Goal: Task Accomplishment & Management: Complete application form

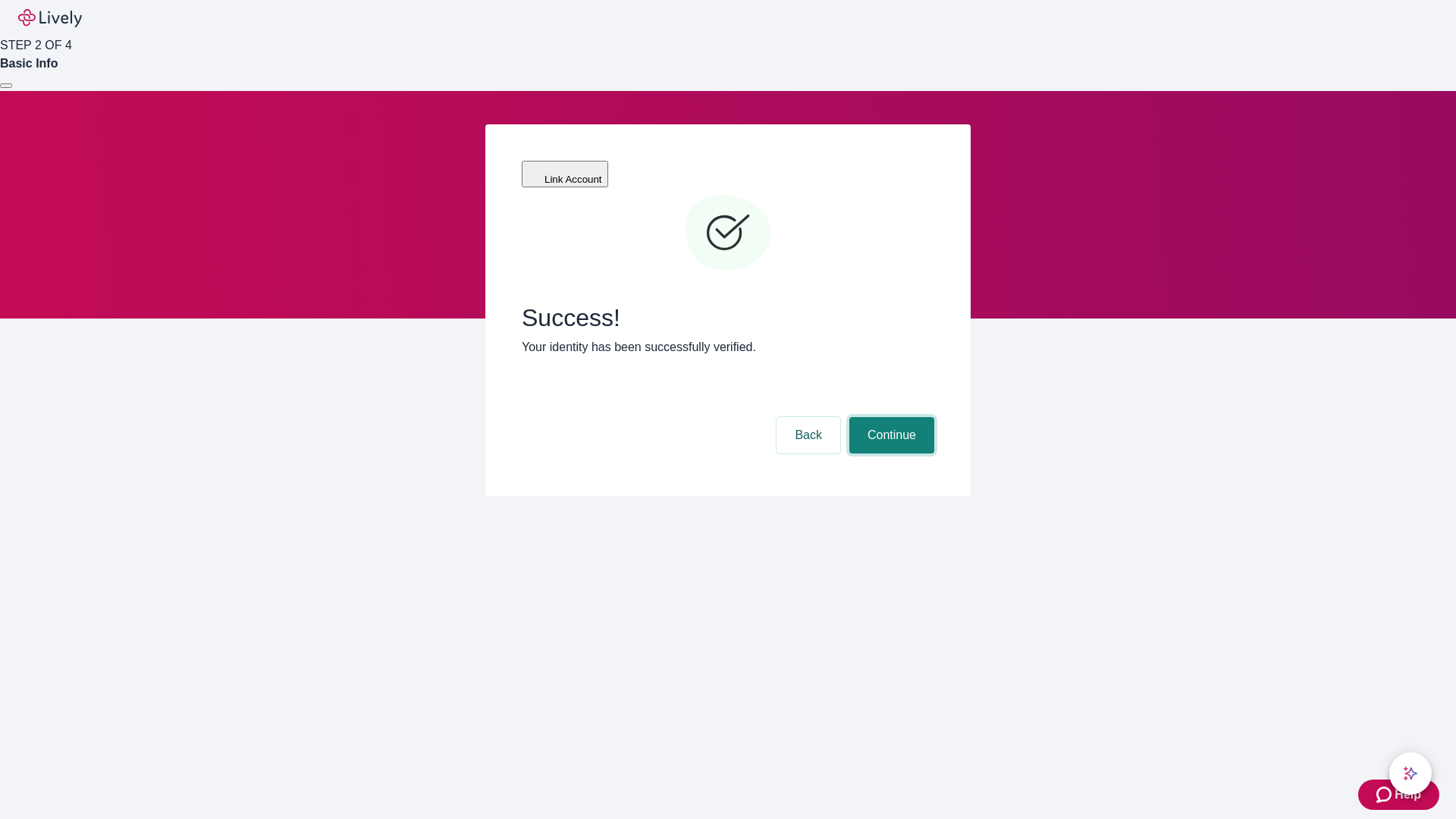
click at [889, 417] on button "Continue" at bounding box center [892, 435] width 85 height 36
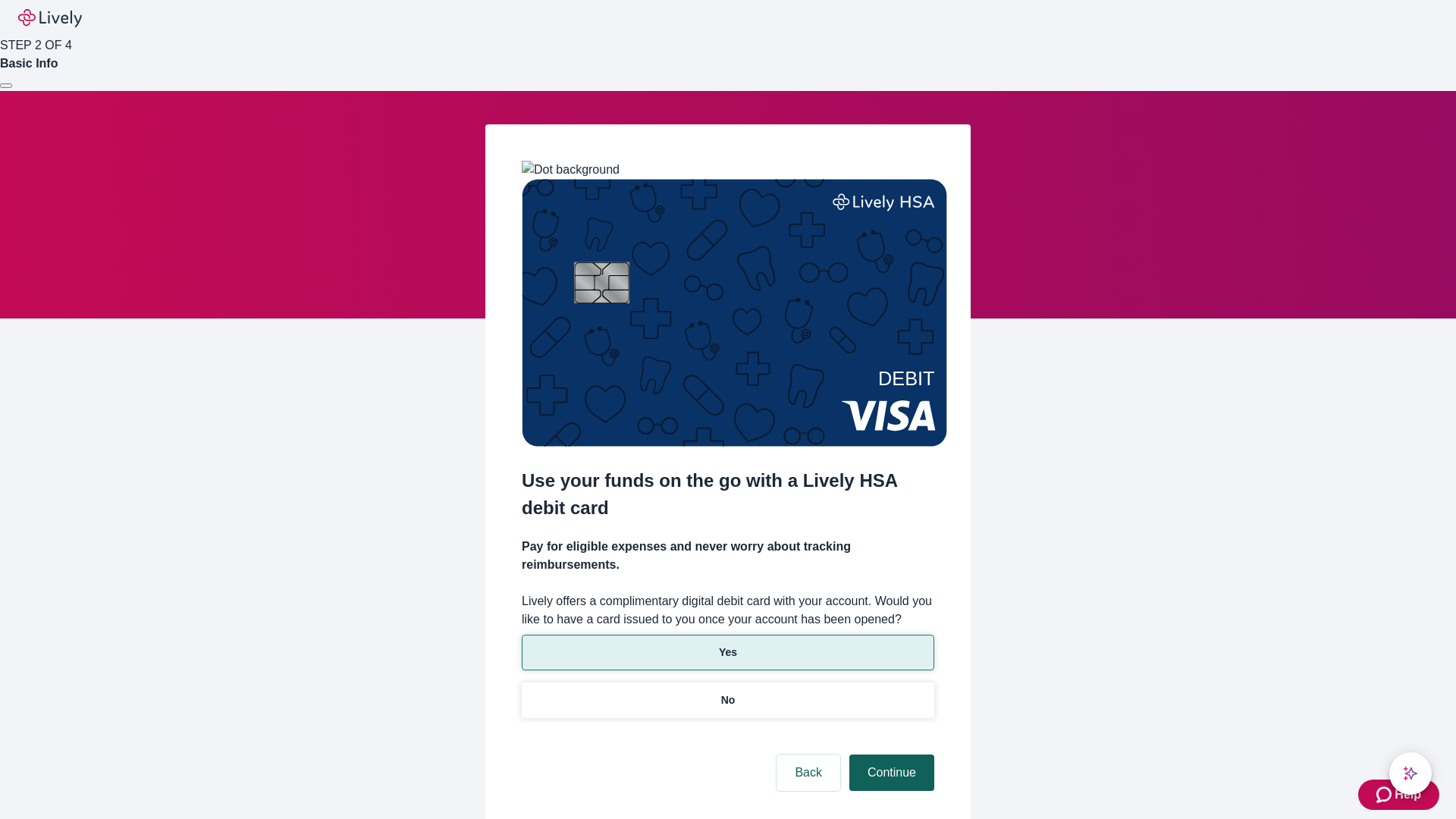
click at [727, 692] on p "No" at bounding box center [728, 700] width 15 height 16
click at [889, 755] on button "Continue" at bounding box center [892, 773] width 85 height 36
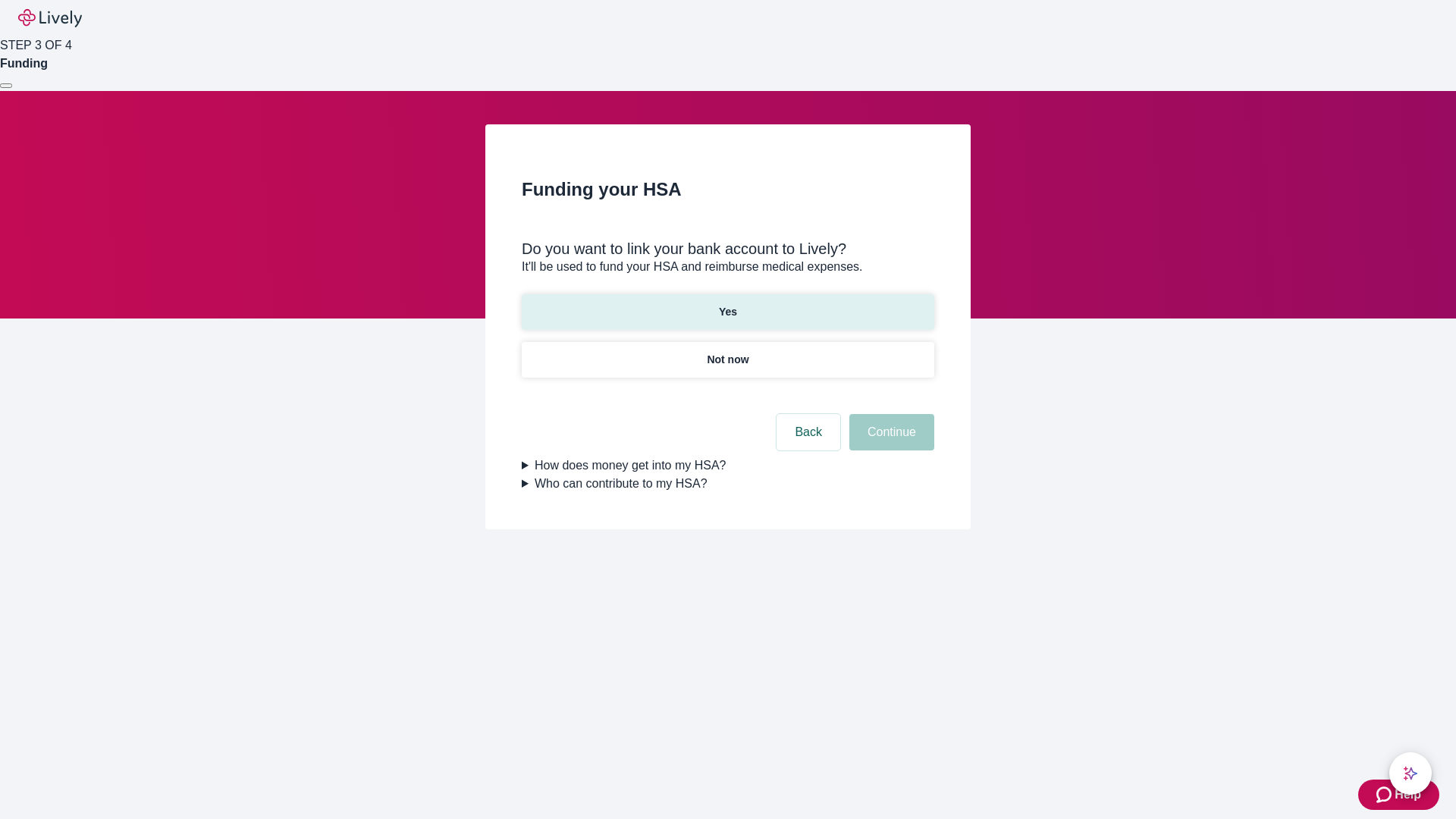
click at [727, 304] on p "Yes" at bounding box center [728, 312] width 19 height 16
click at [889, 414] on button "Continue" at bounding box center [892, 432] width 85 height 36
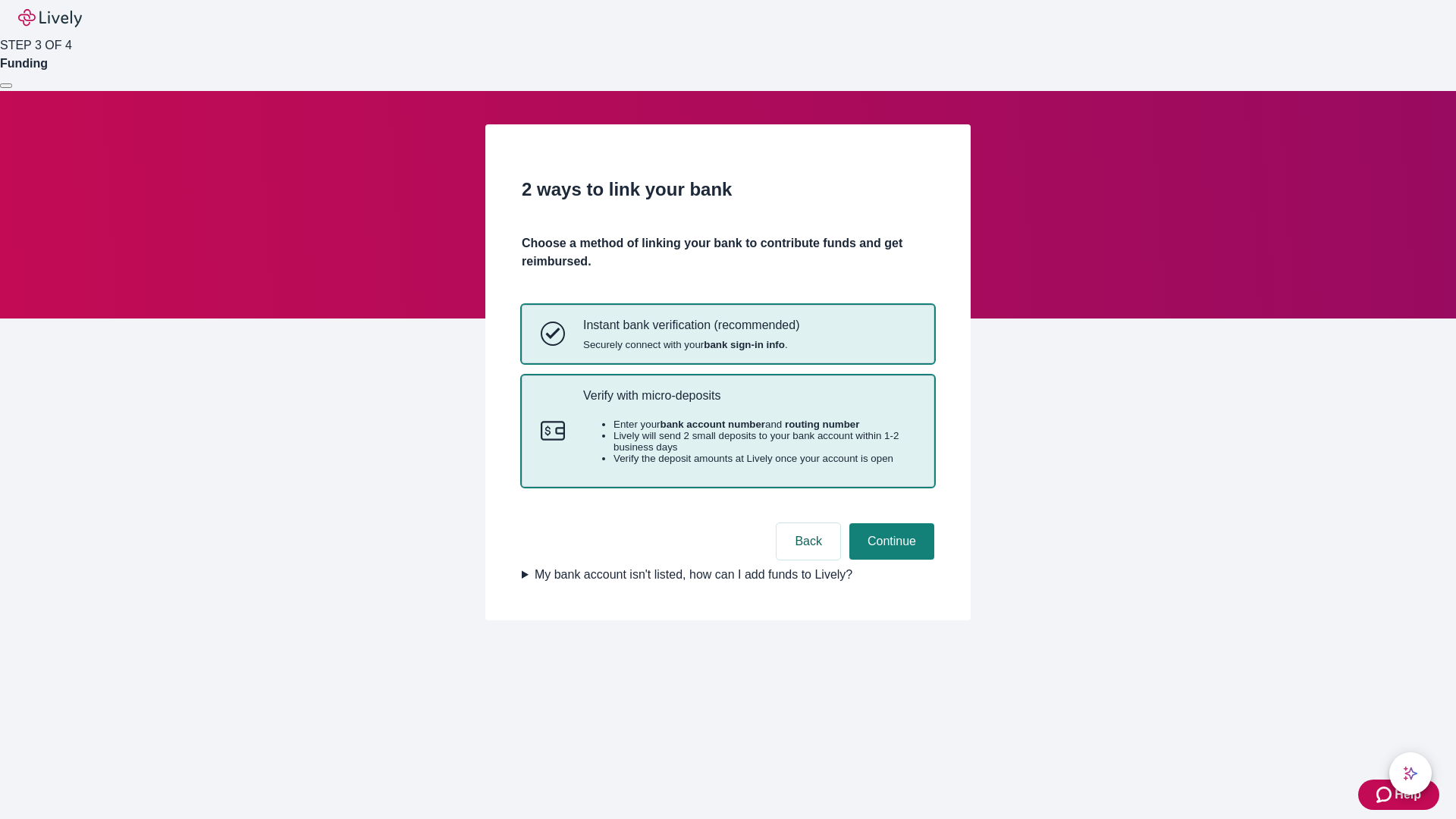
click at [748, 403] on p "Verify with micro-deposits" at bounding box center [748, 395] width 332 height 15
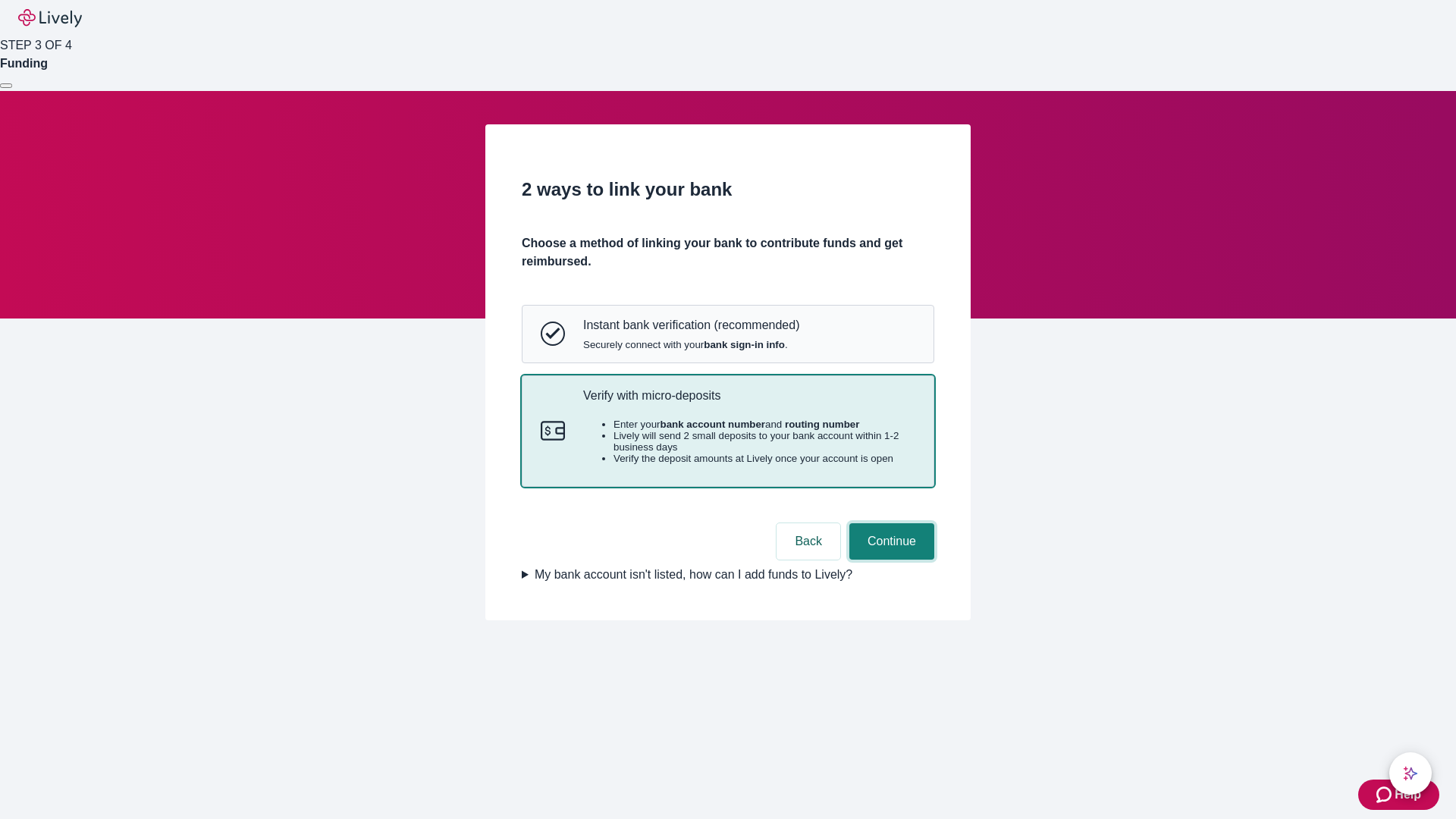
click at [889, 560] on button "Continue" at bounding box center [892, 541] width 85 height 36
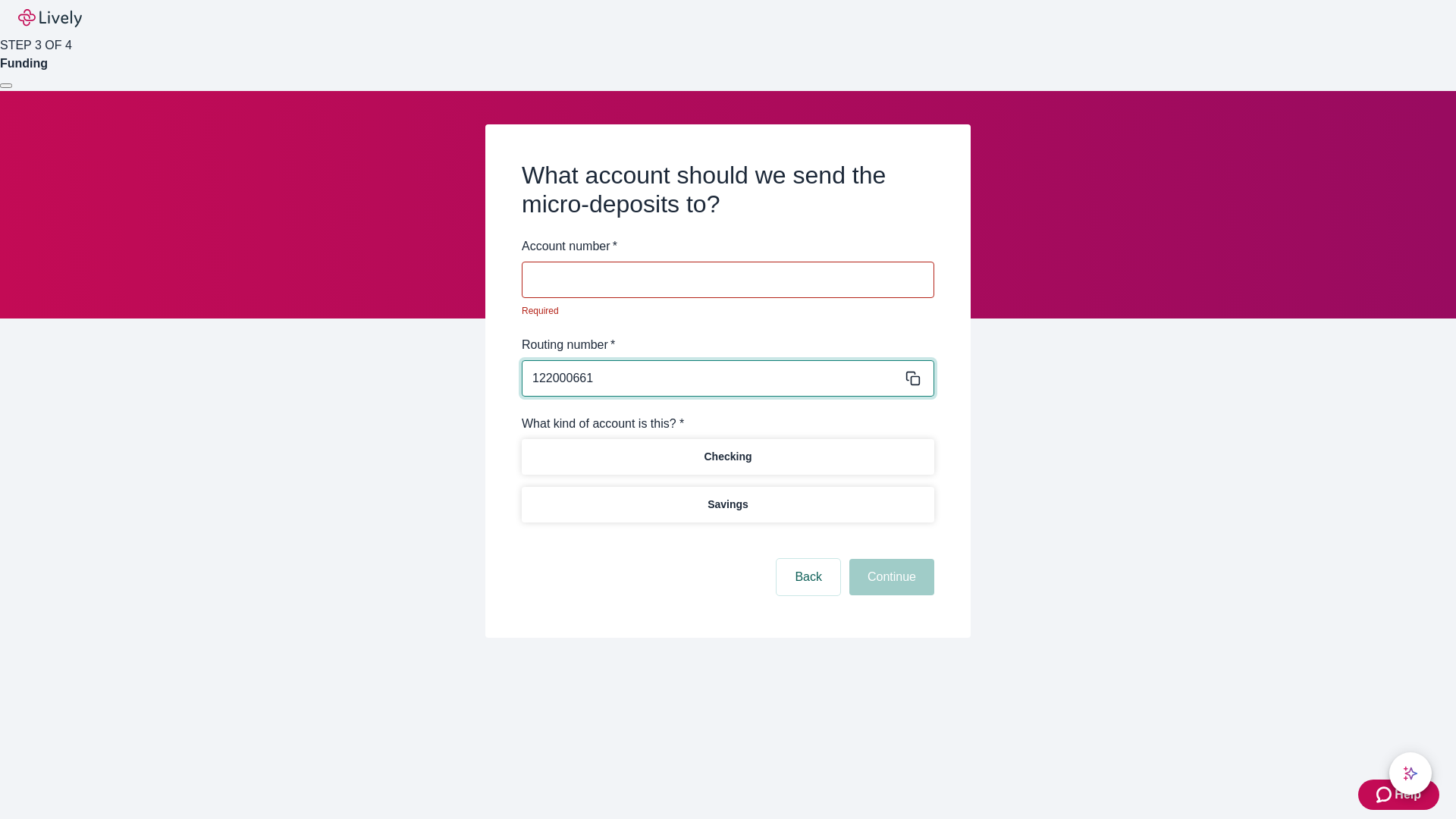
type input "122000661"
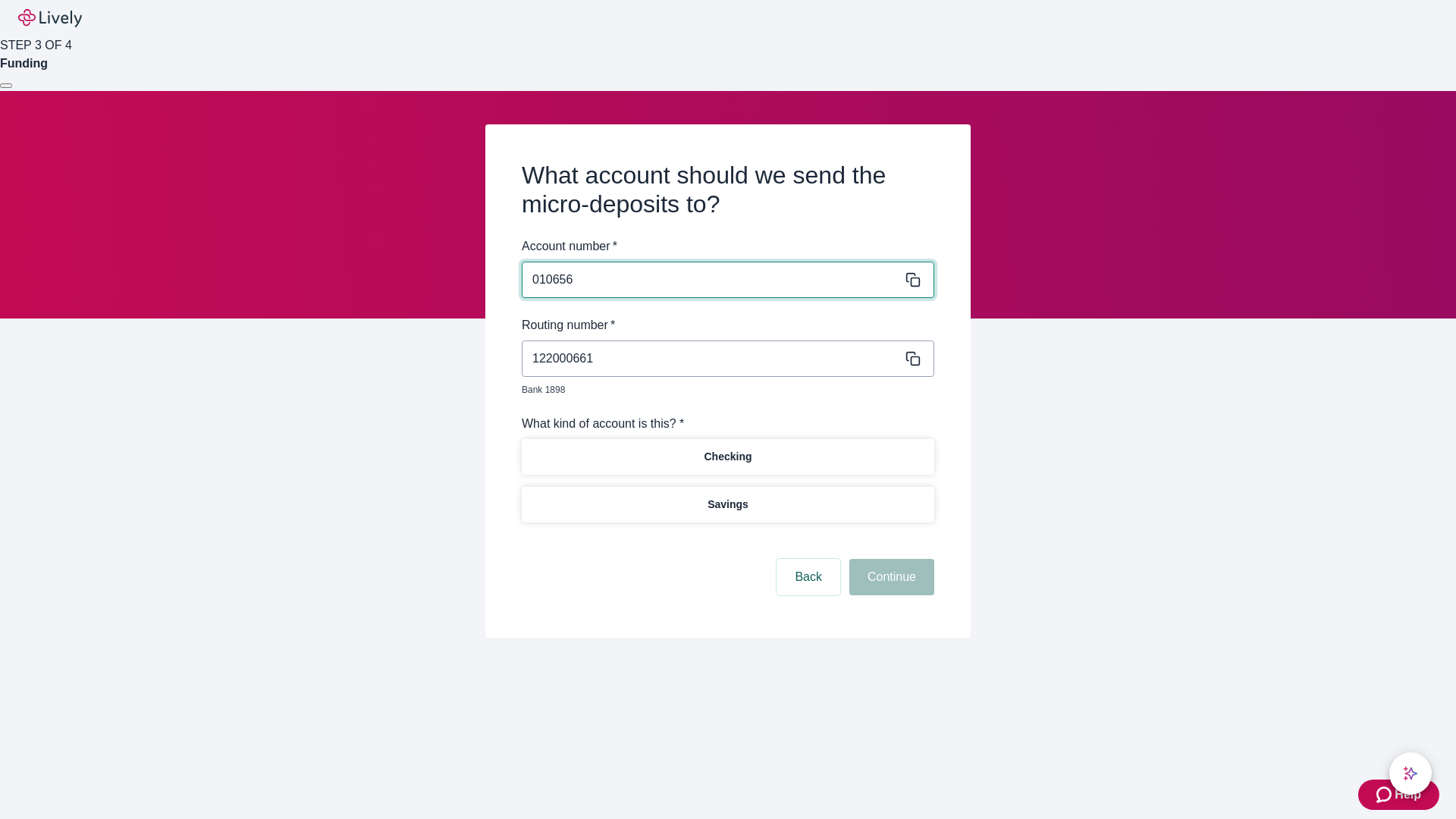
type input "010656"
click at [727, 449] on p "Checking" at bounding box center [728, 456] width 48 height 16
click at [889, 560] on button "Continue" at bounding box center [892, 577] width 85 height 36
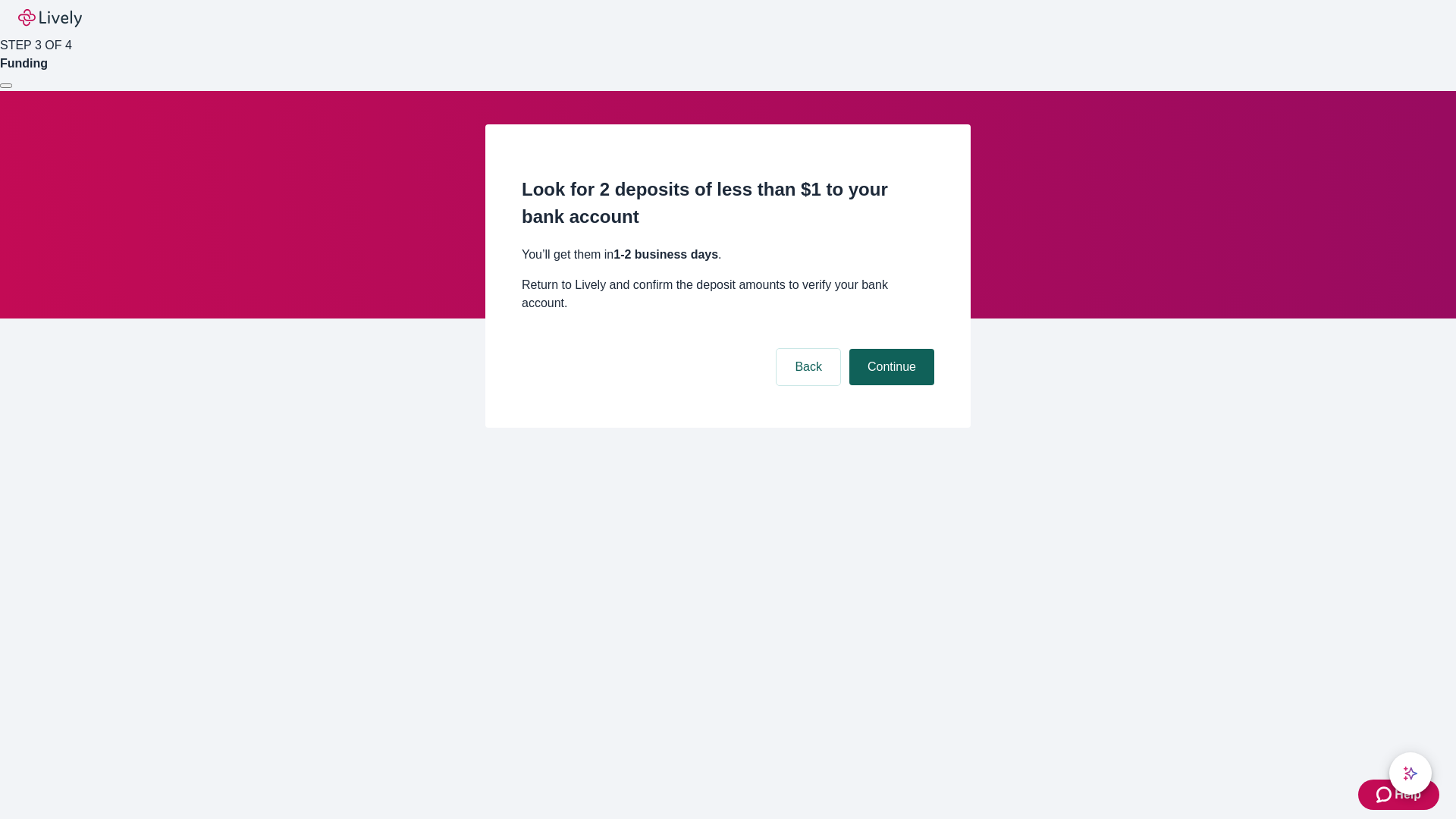
click at [889, 349] on button "Continue" at bounding box center [892, 367] width 85 height 36
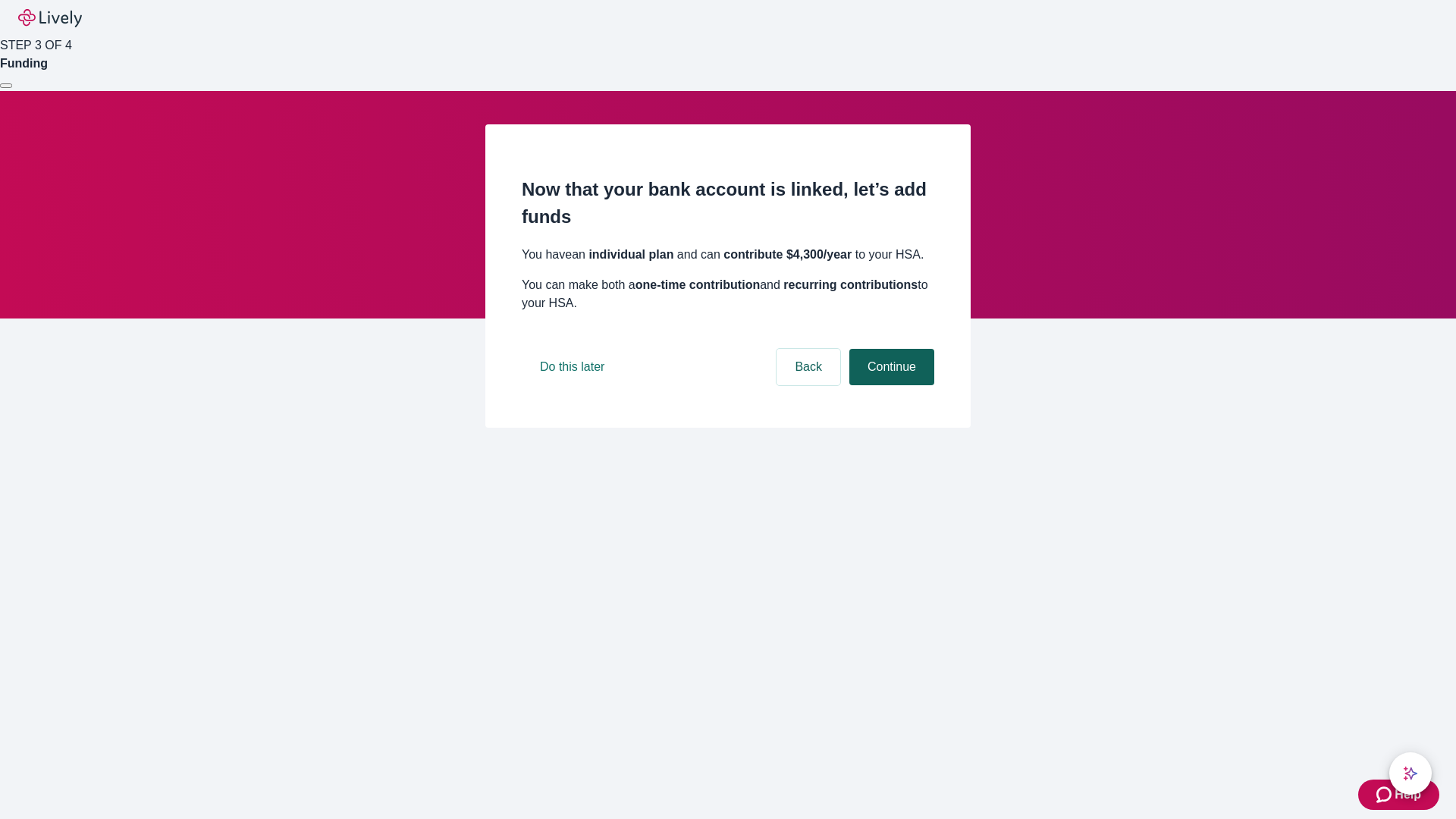
click at [889, 385] on button "Continue" at bounding box center [892, 367] width 85 height 36
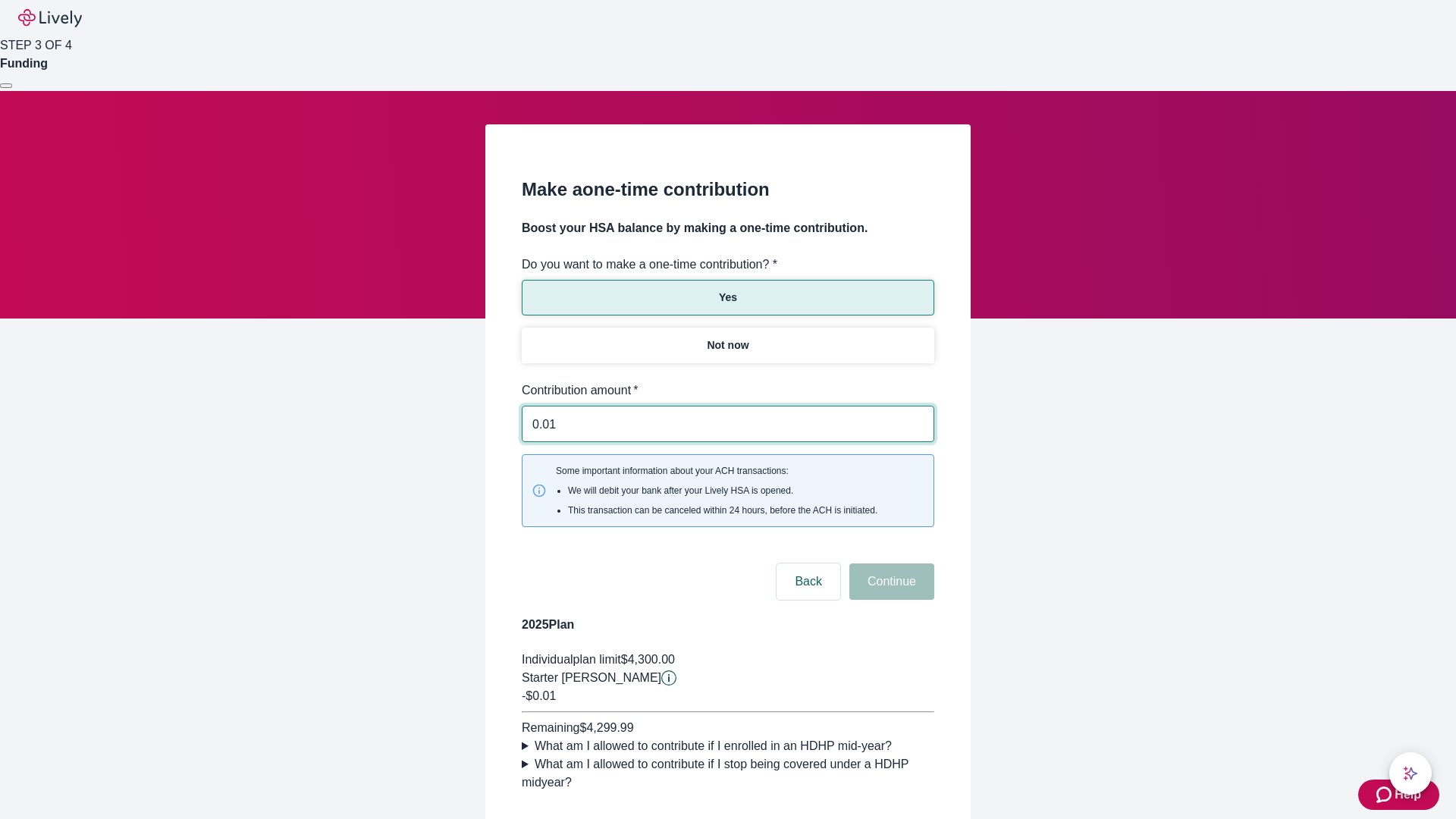
type input "0.01"
click at [889, 564] on button "Continue" at bounding box center [892, 582] width 85 height 36
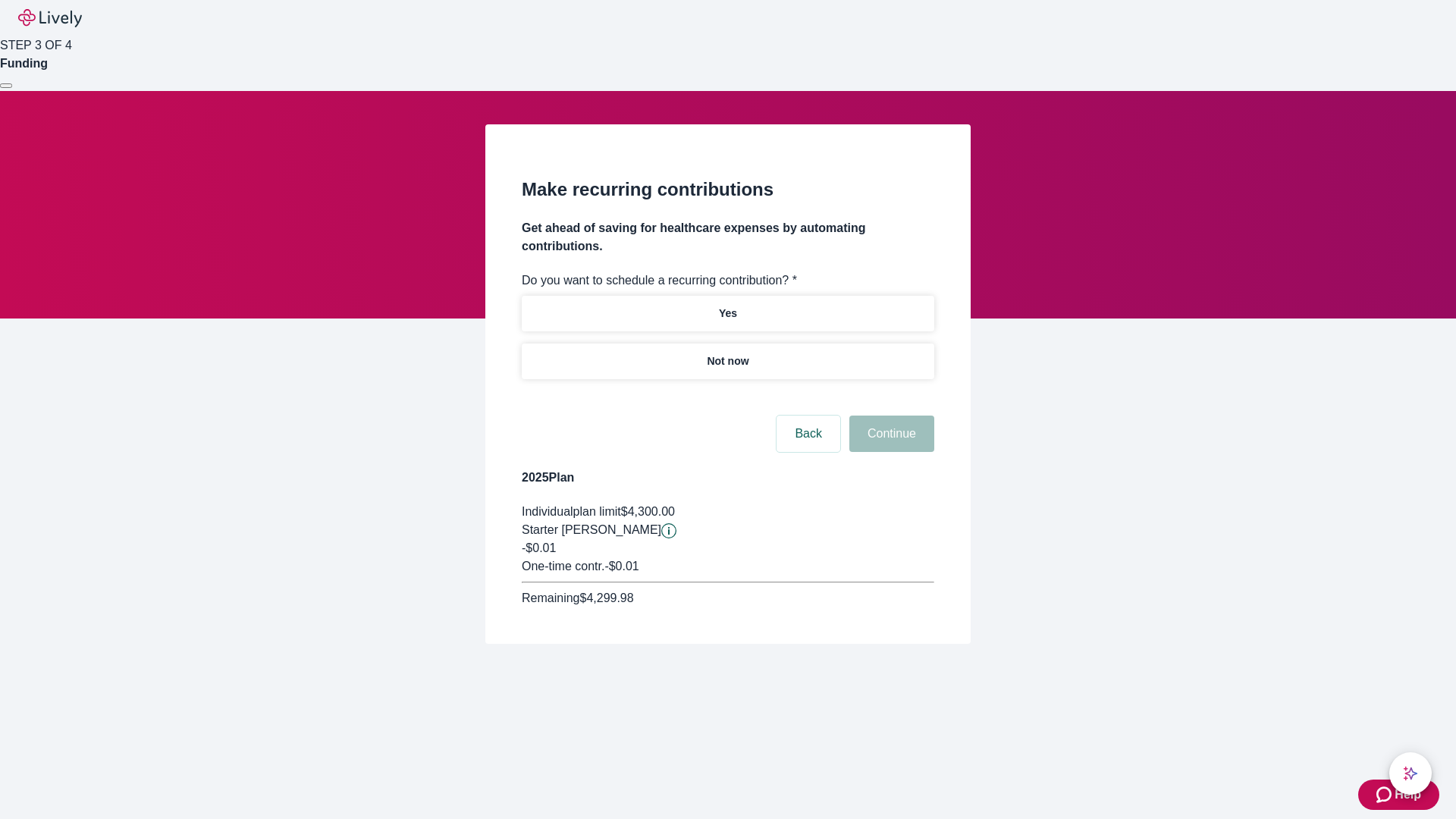
click at [727, 353] on p "Not now" at bounding box center [728, 361] width 42 height 16
click at [889, 415] on button "Continue" at bounding box center [892, 433] width 85 height 36
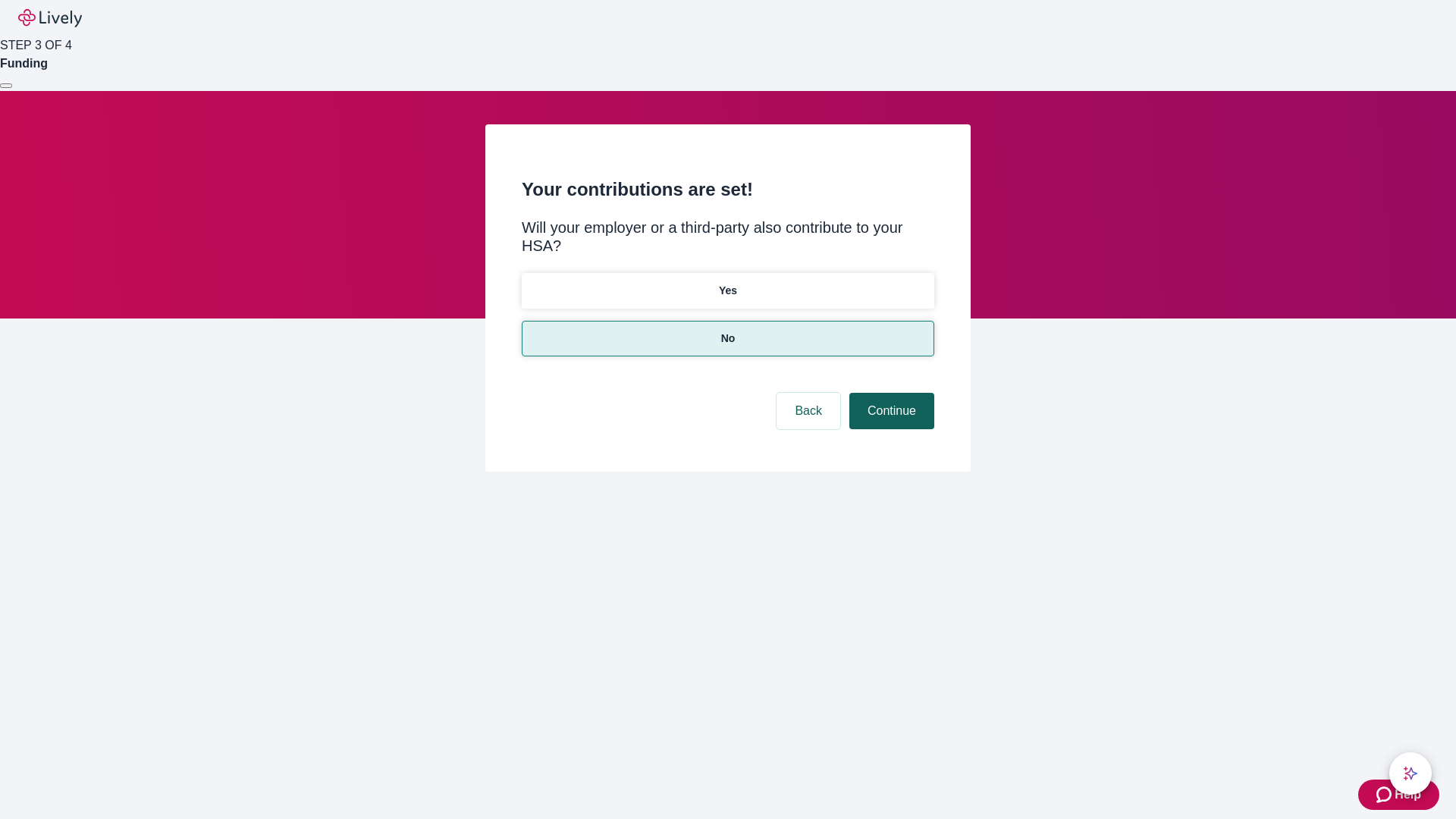
click at [889, 393] on button "Continue" at bounding box center [892, 411] width 85 height 36
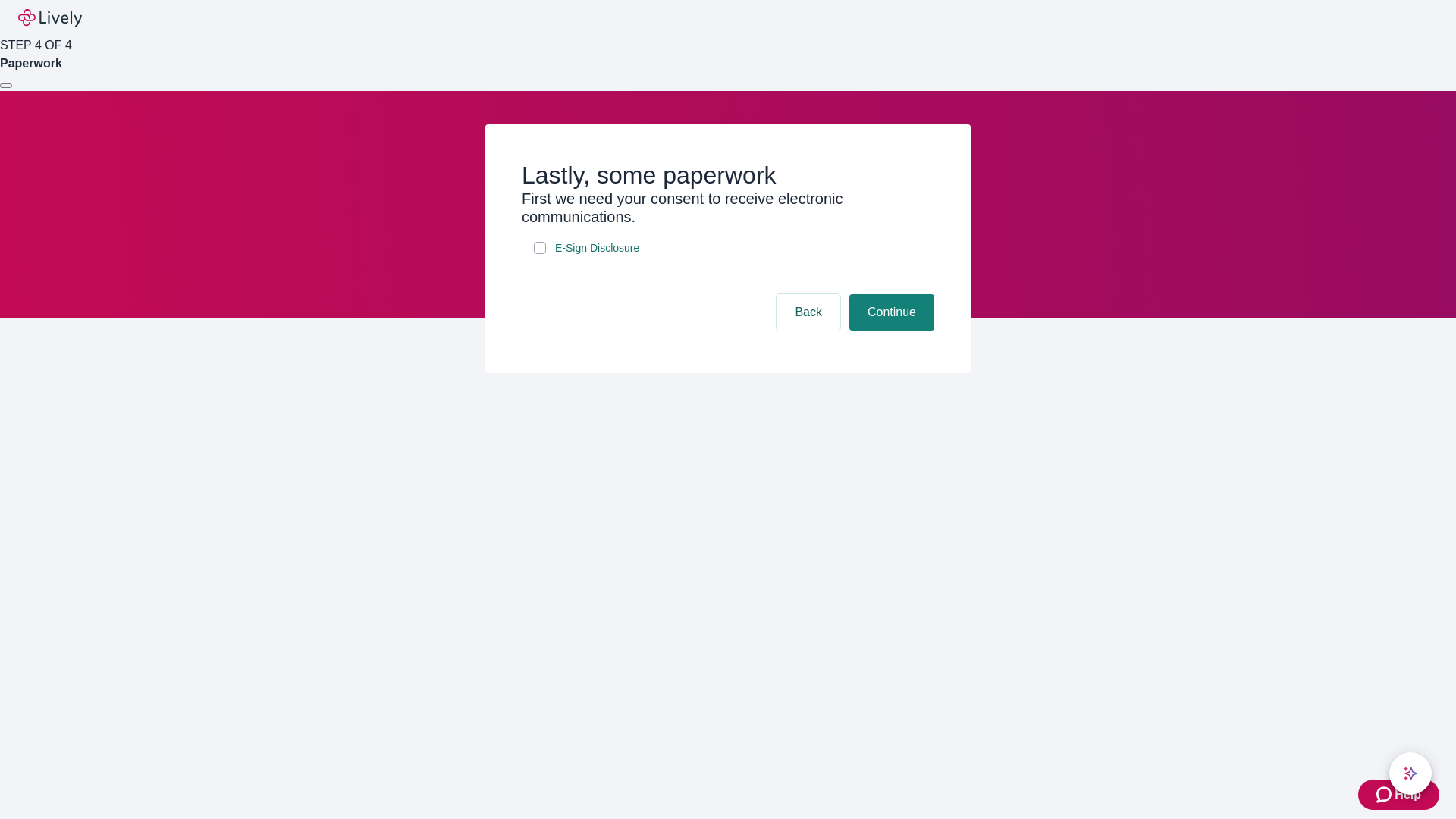
click at [540, 254] on input "E-Sign Disclosure" at bounding box center [540, 248] width 12 height 12
checkbox input "true"
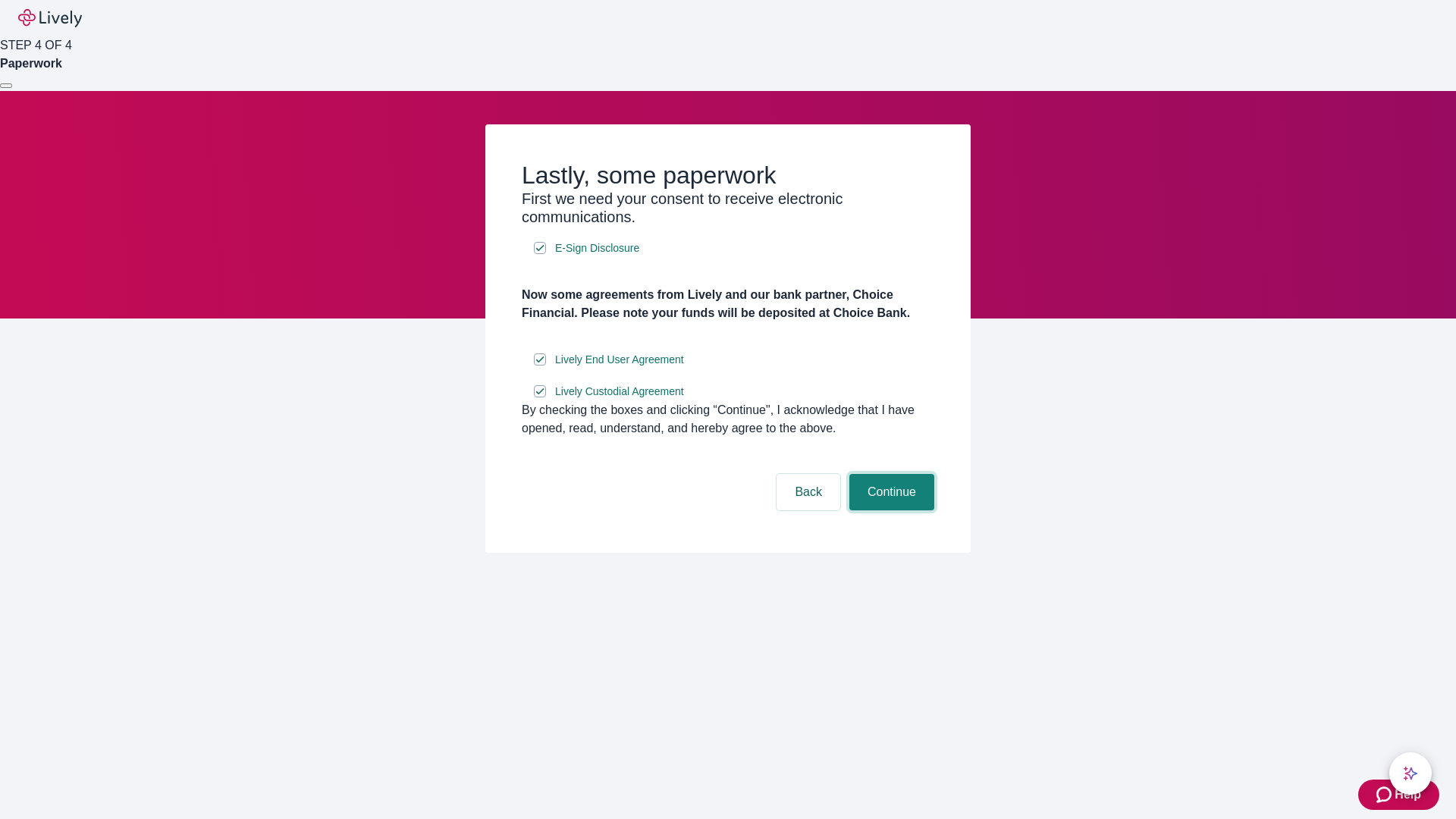
click at [889, 510] on button "Continue" at bounding box center [892, 492] width 85 height 36
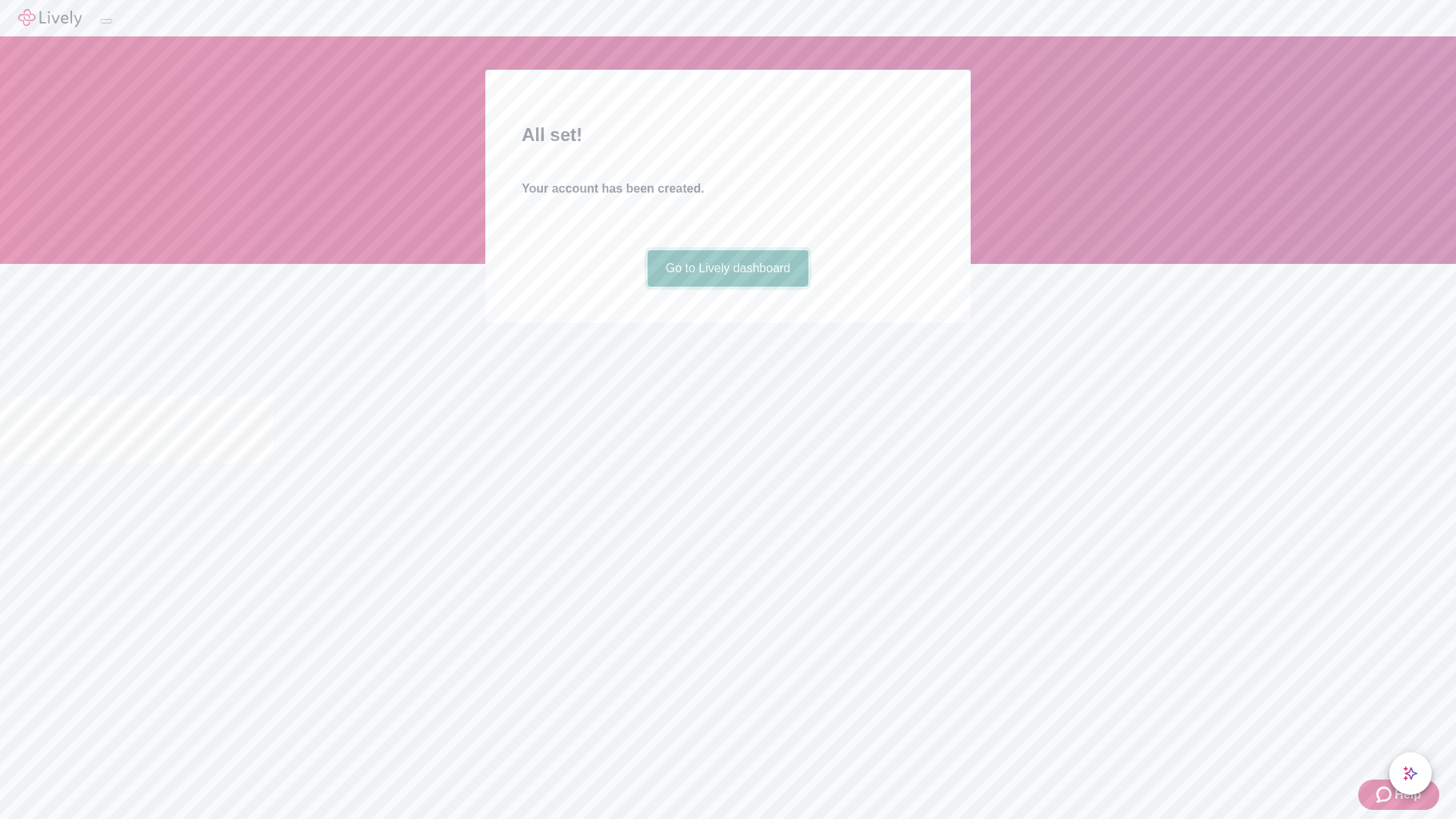
click at [727, 287] on link "Go to Lively dashboard" at bounding box center [728, 268] width 162 height 36
